Goal: Find specific page/section: Find specific page/section

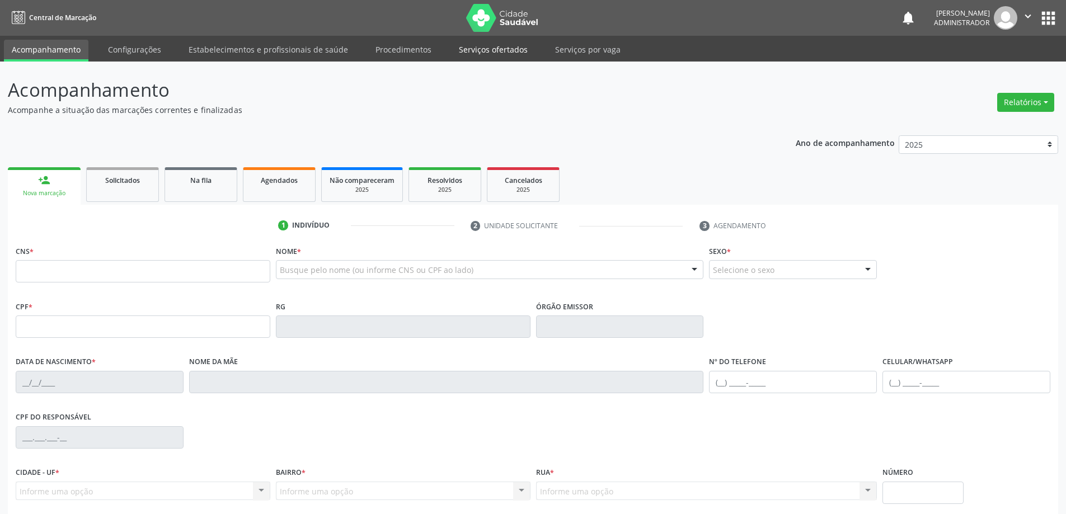
click at [469, 50] on link "Serviços ofertados" at bounding box center [493, 50] width 85 height 20
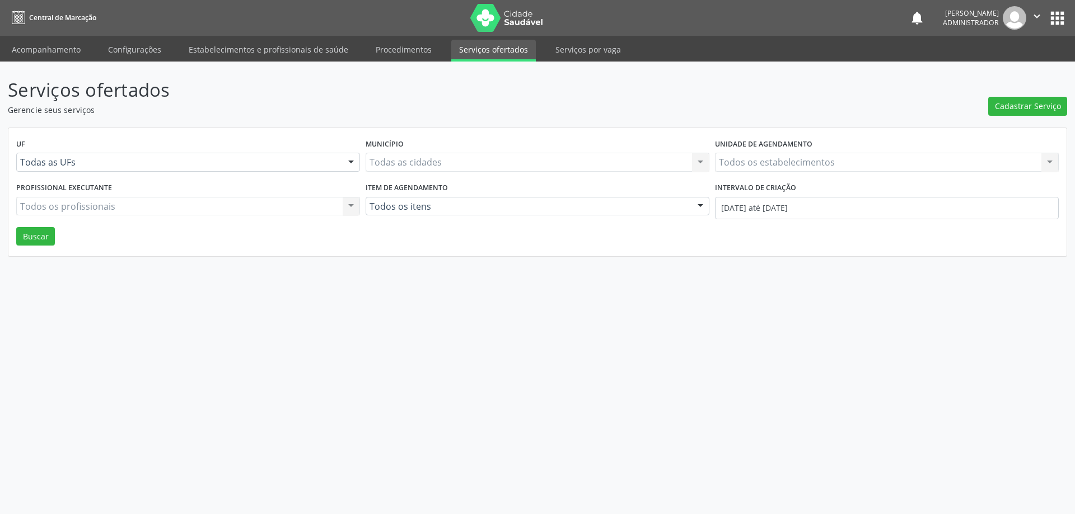
click at [850, 163] on div "Todos os estabelecimentos Todos os estabelecimentos Nenhum resultado encontrado…" at bounding box center [887, 162] width 344 height 19
